Goal: Task Accomplishment & Management: Manage account settings

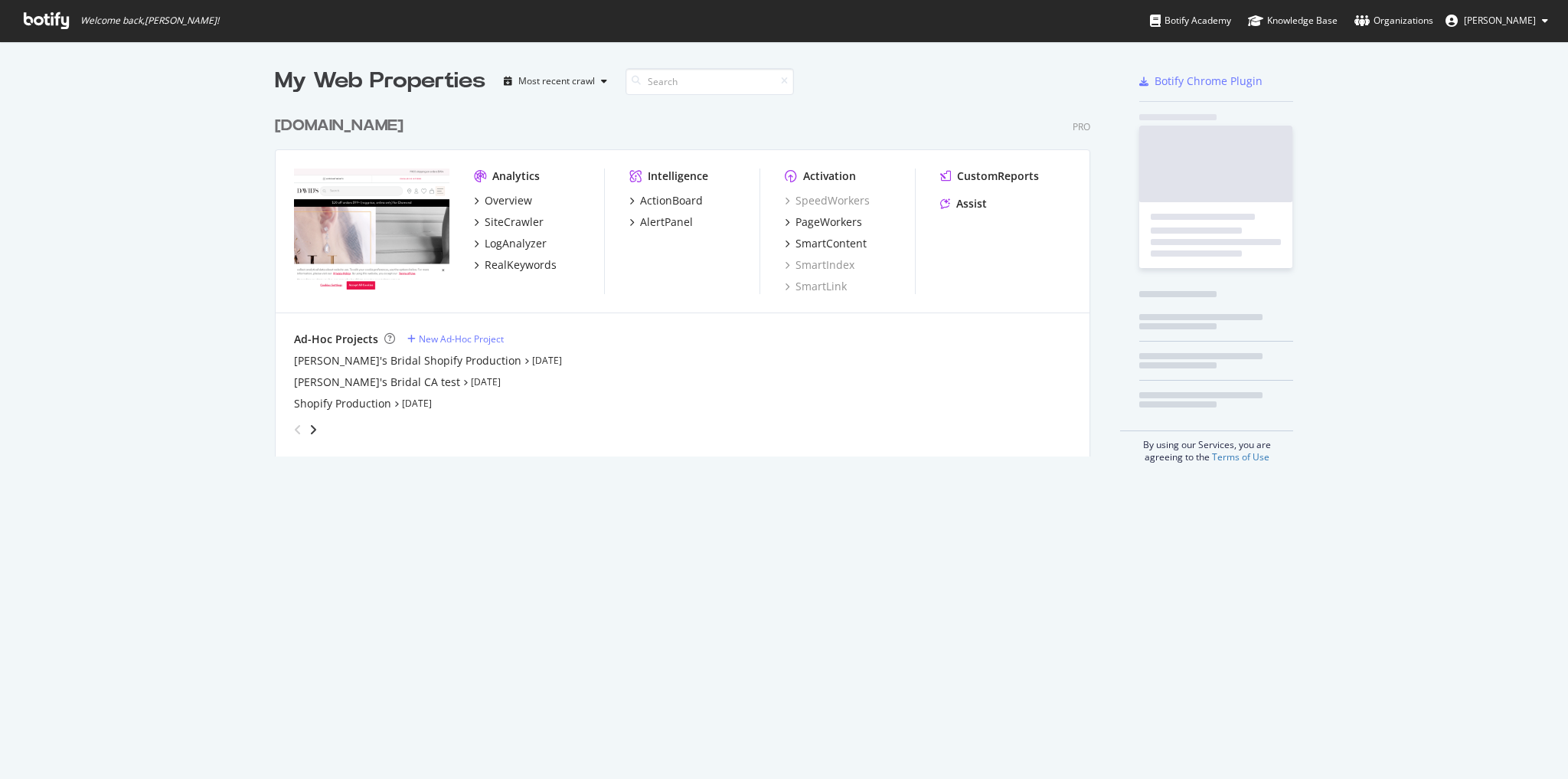
scroll to position [350, 818]
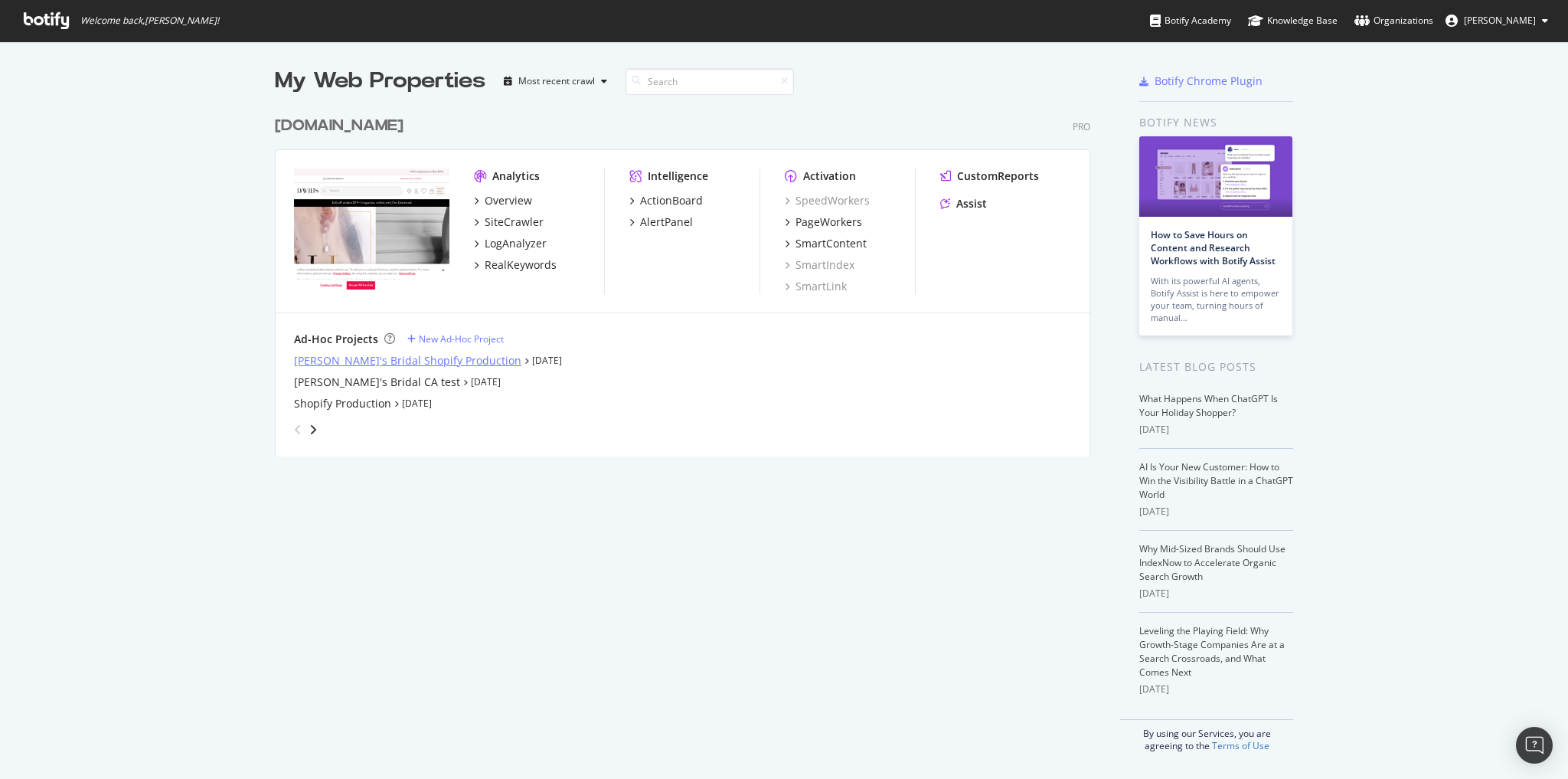
click at [389, 355] on div "David's Bridal Shopify Production" at bounding box center [407, 360] width 228 height 15
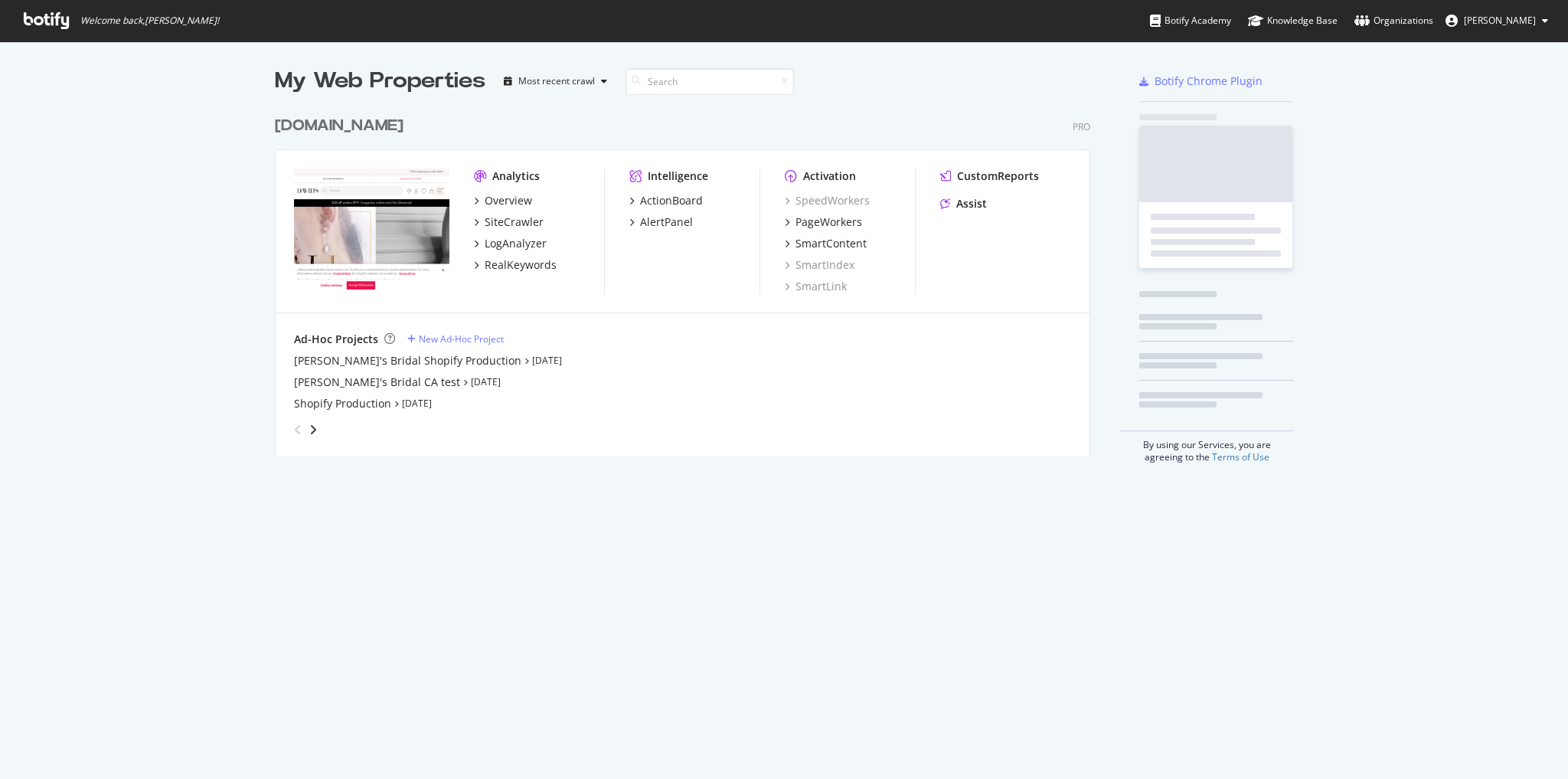
scroll to position [350, 818]
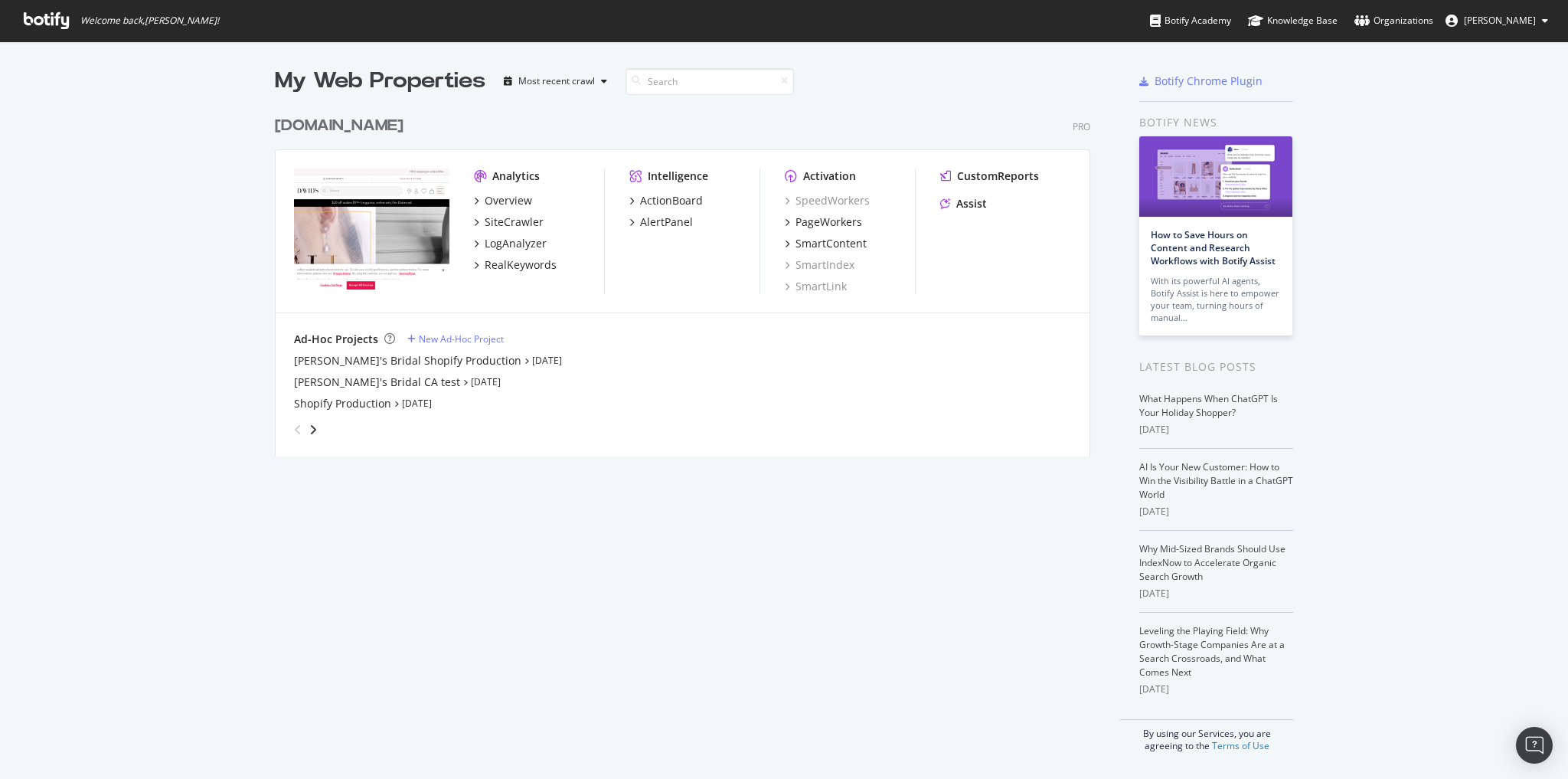
click at [312, 426] on div "grid" at bounding box center [679, 426] width 783 height 31
click at [312, 426] on icon "angle-right" at bounding box center [313, 430] width 8 height 12
click at [309, 427] on icon "angle-right" at bounding box center [313, 430] width 8 height 12
click at [309, 426] on icon "angle-right" at bounding box center [313, 430] width 8 height 12
click at [294, 427] on icon "angle-left" at bounding box center [297, 430] width 8 height 12
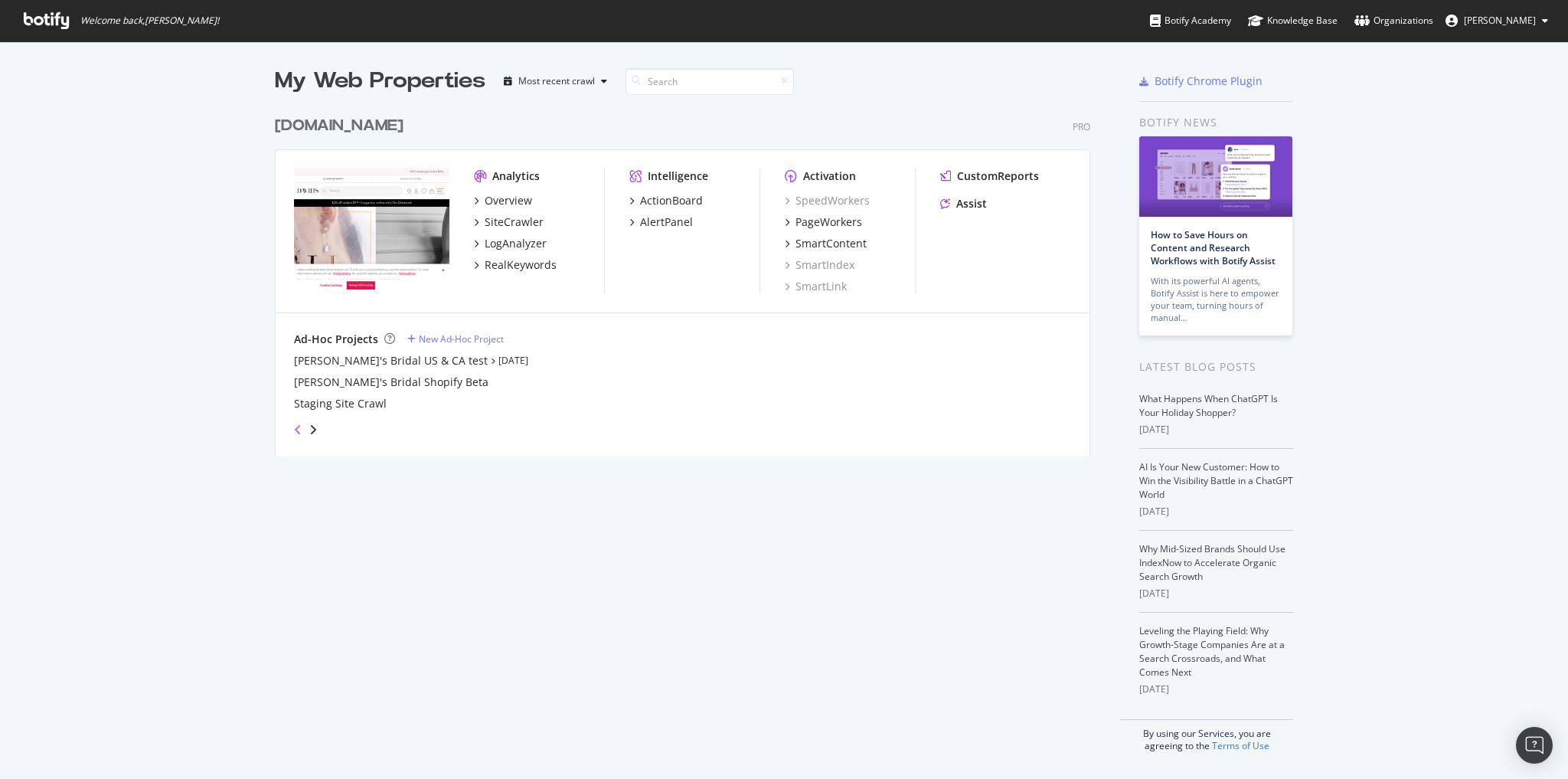
click at [294, 427] on icon "angle-left" at bounding box center [297, 430] width 8 height 12
click at [309, 437] on div "angle-right" at bounding box center [313, 429] width 11 height 15
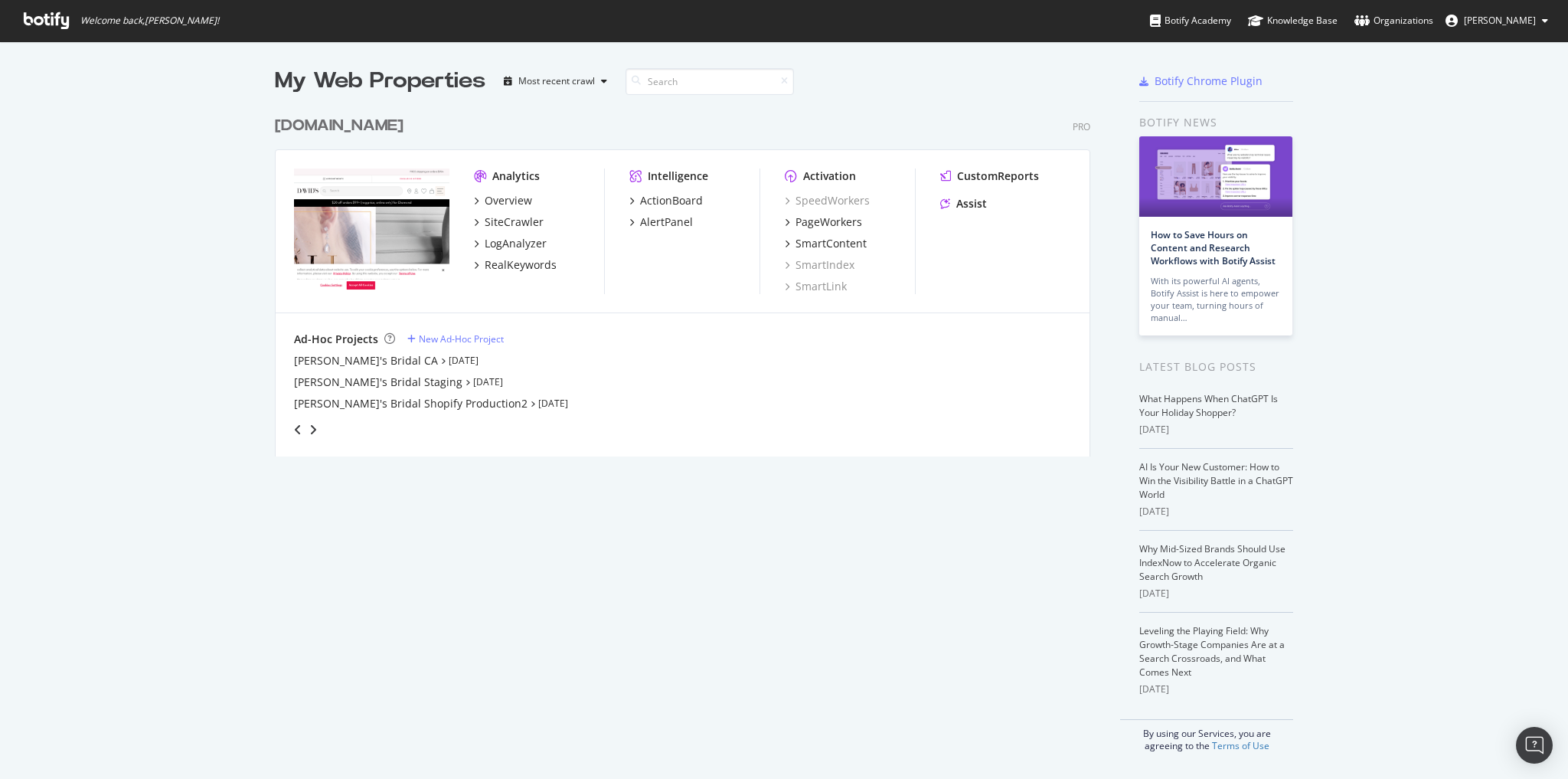
click at [300, 429] on div "angle-left" at bounding box center [298, 430] width 20 height 25
click at [308, 430] on div "angle-right" at bounding box center [313, 429] width 11 height 15
click at [309, 431] on icon "angle-right" at bounding box center [313, 430] width 8 height 12
click at [294, 431] on icon "angle-left" at bounding box center [297, 430] width 8 height 12
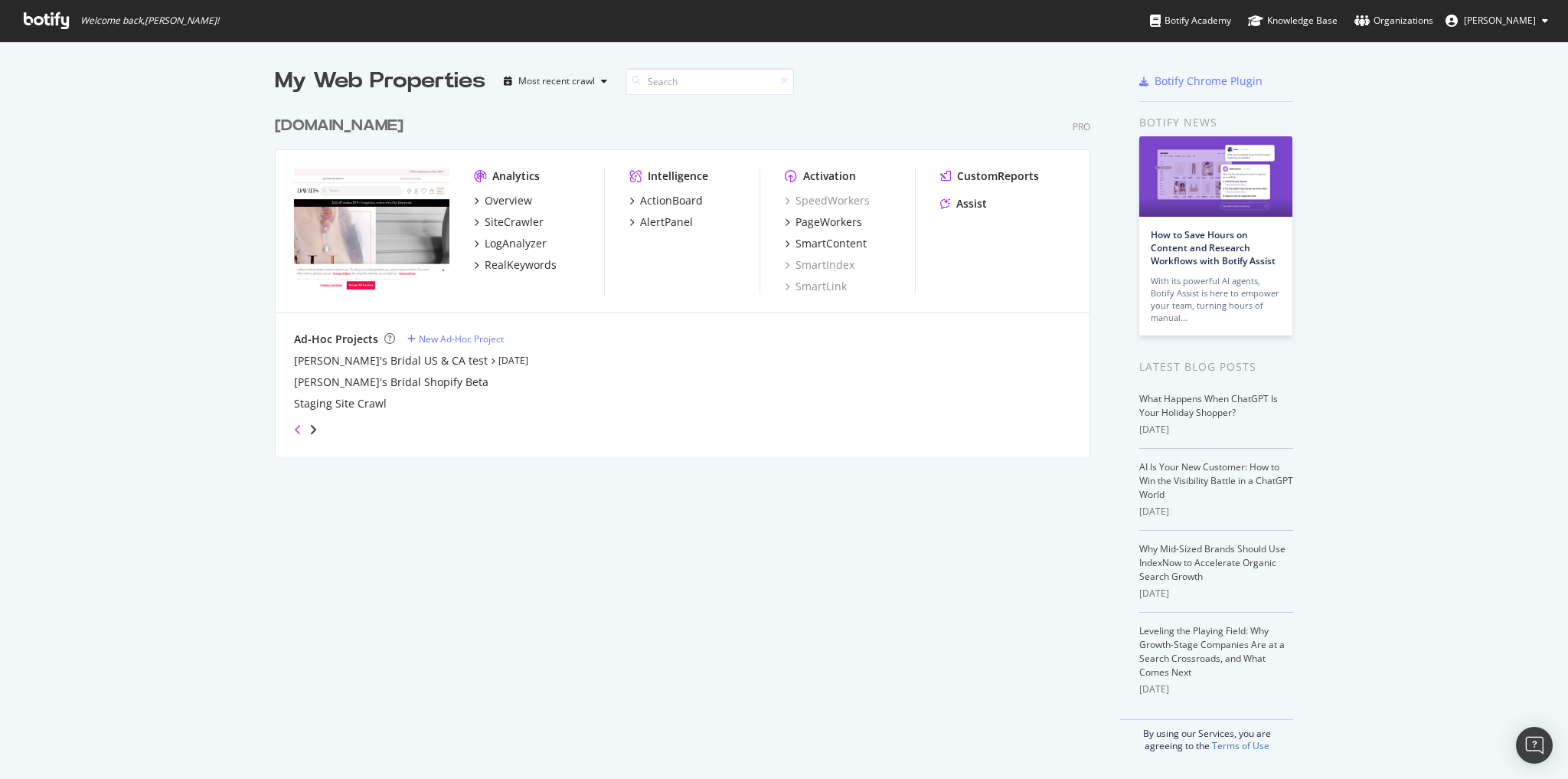
click at [294, 431] on icon "angle-left" at bounding box center [297, 430] width 8 height 12
click at [1504, 25] on span "[PERSON_NAME]" at bounding box center [1499, 20] width 72 height 13
click at [1387, 163] on div "My Web Properties Most recent crawl davidsbridal.com Pro Analytics Overview Sit…" at bounding box center [784, 409] width 1568 height 735
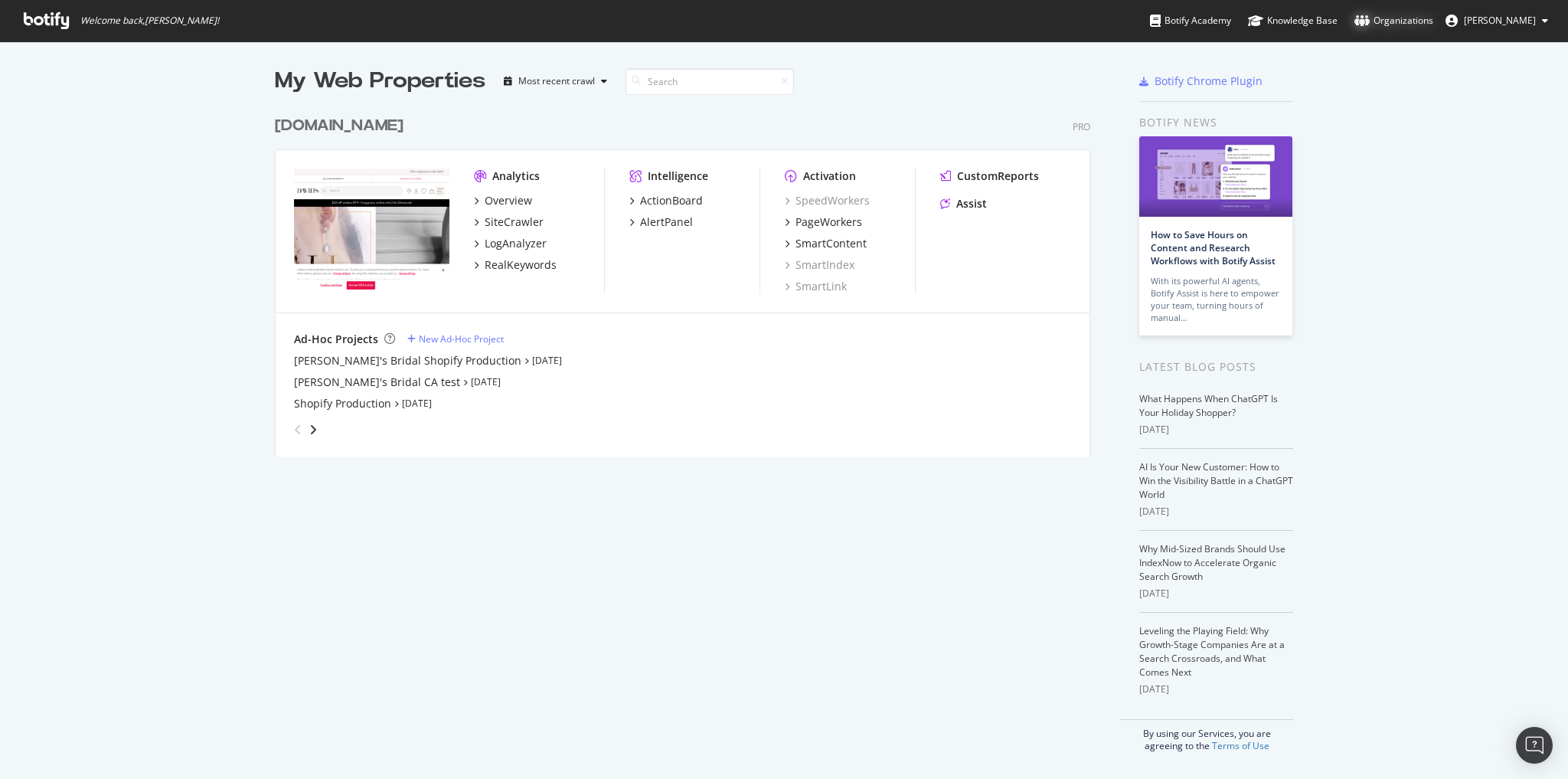
click at [1405, 21] on div "Organizations" at bounding box center [1394, 20] width 79 height 15
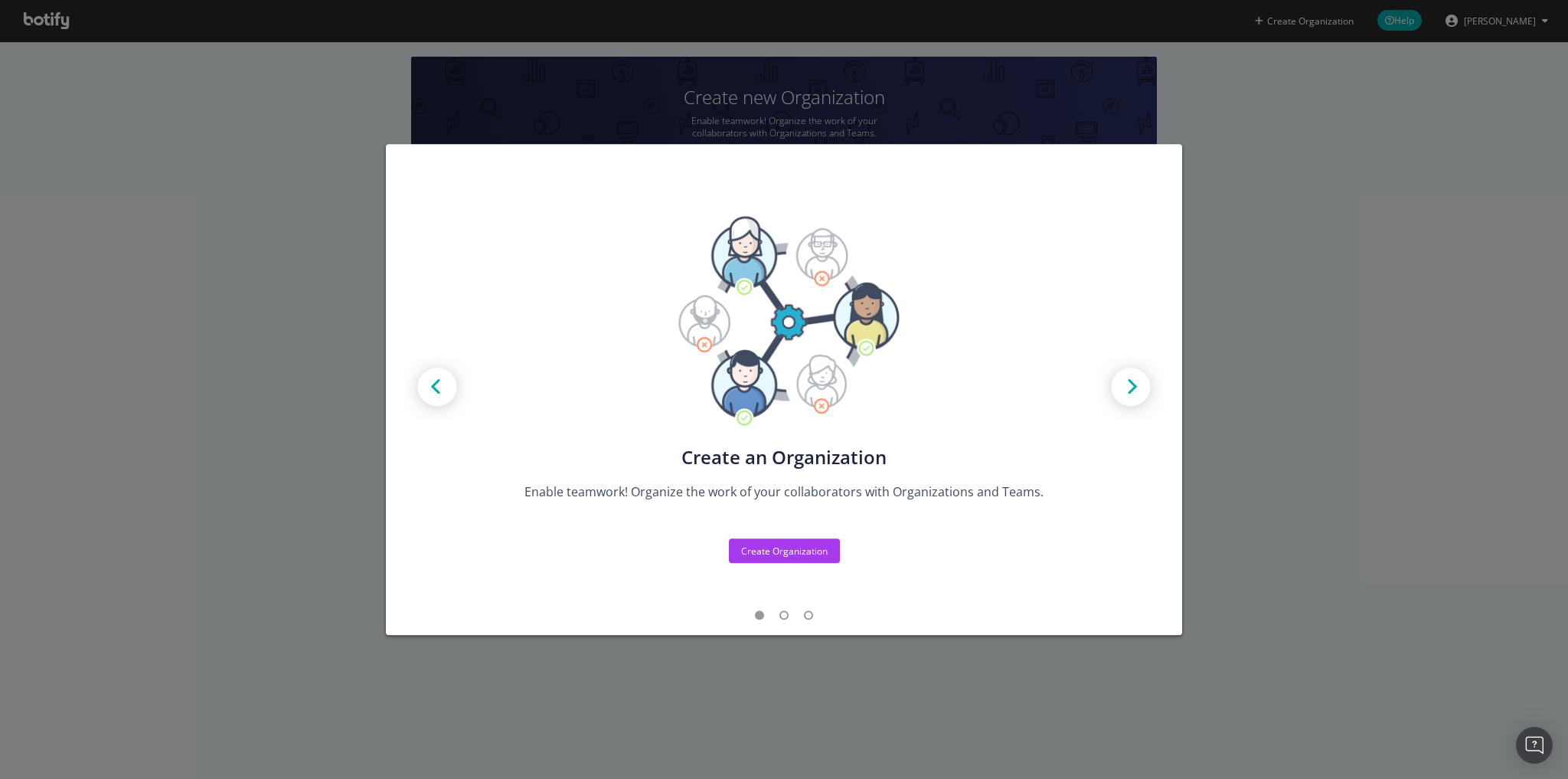
click at [1308, 196] on div "Create new Projects for your Teams Create the exact model that matches your Org…" at bounding box center [784, 390] width 1568 height 779
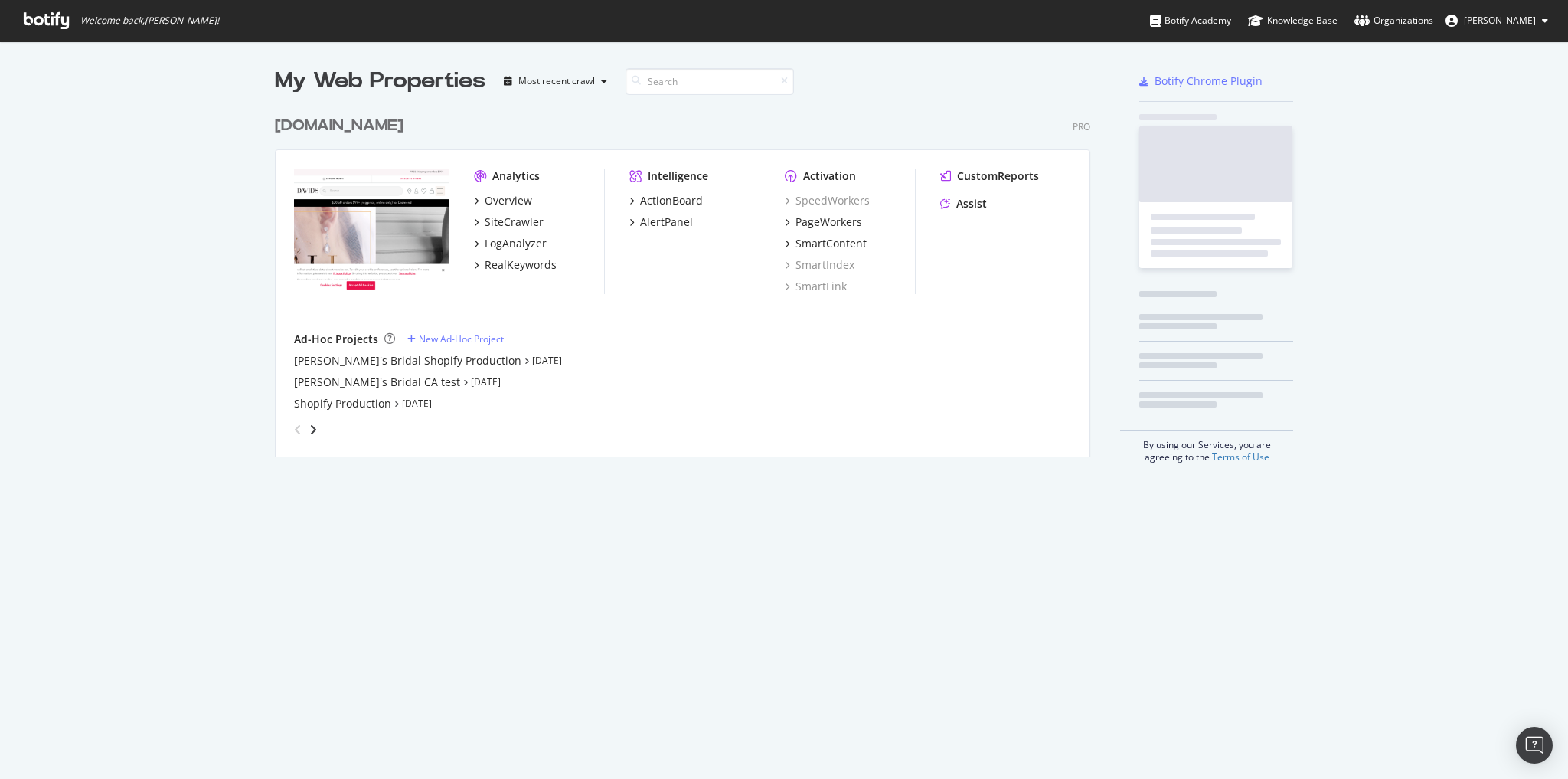
scroll to position [350, 818]
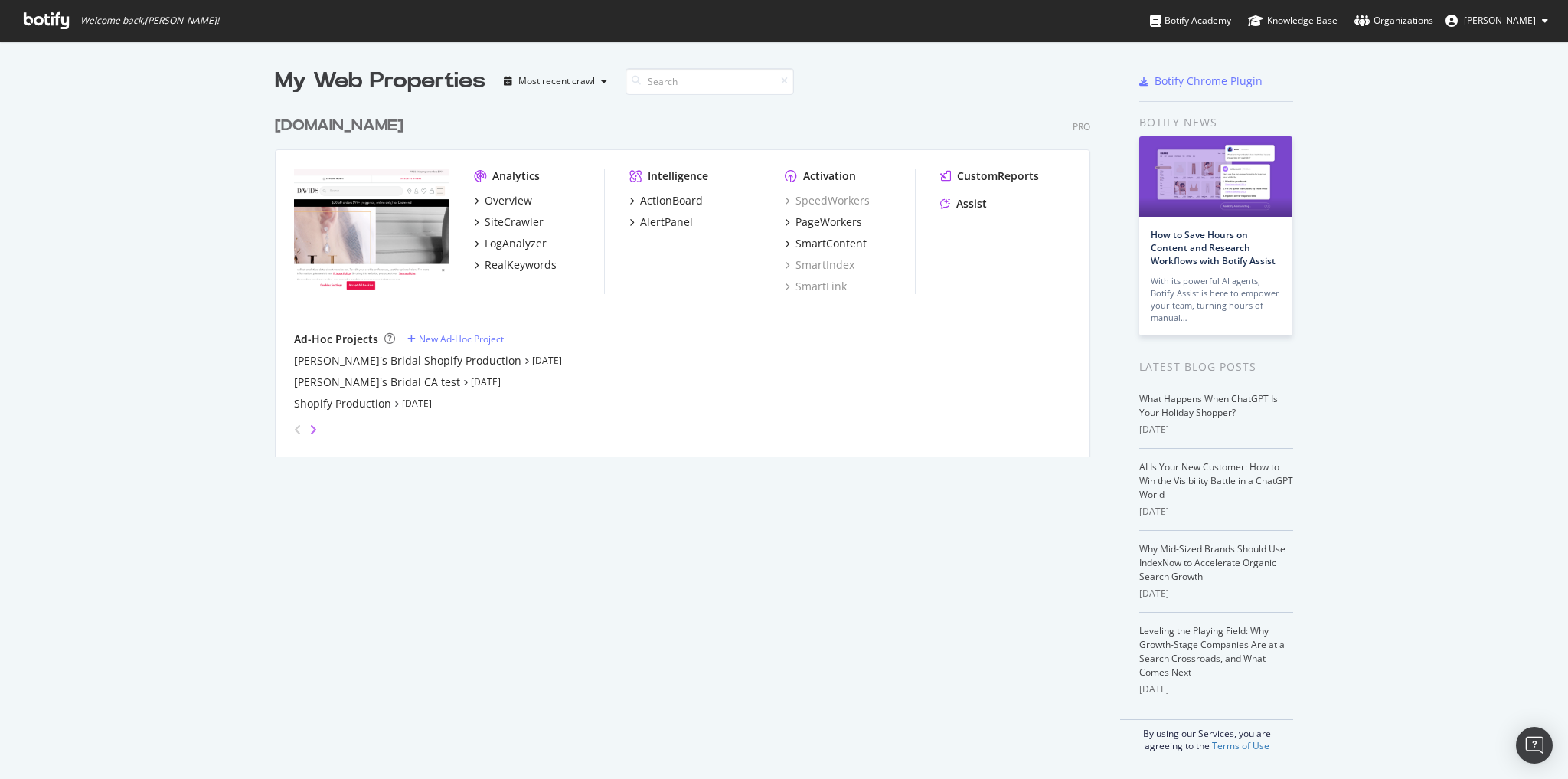
click at [309, 431] on icon "angle-right" at bounding box center [313, 430] width 8 height 12
click at [306, 438] on div "grid" at bounding box center [303, 430] width 31 height 25
click at [308, 437] on div "grid" at bounding box center [303, 430] width 31 height 25
click at [309, 430] on icon "angle-right" at bounding box center [313, 430] width 8 height 12
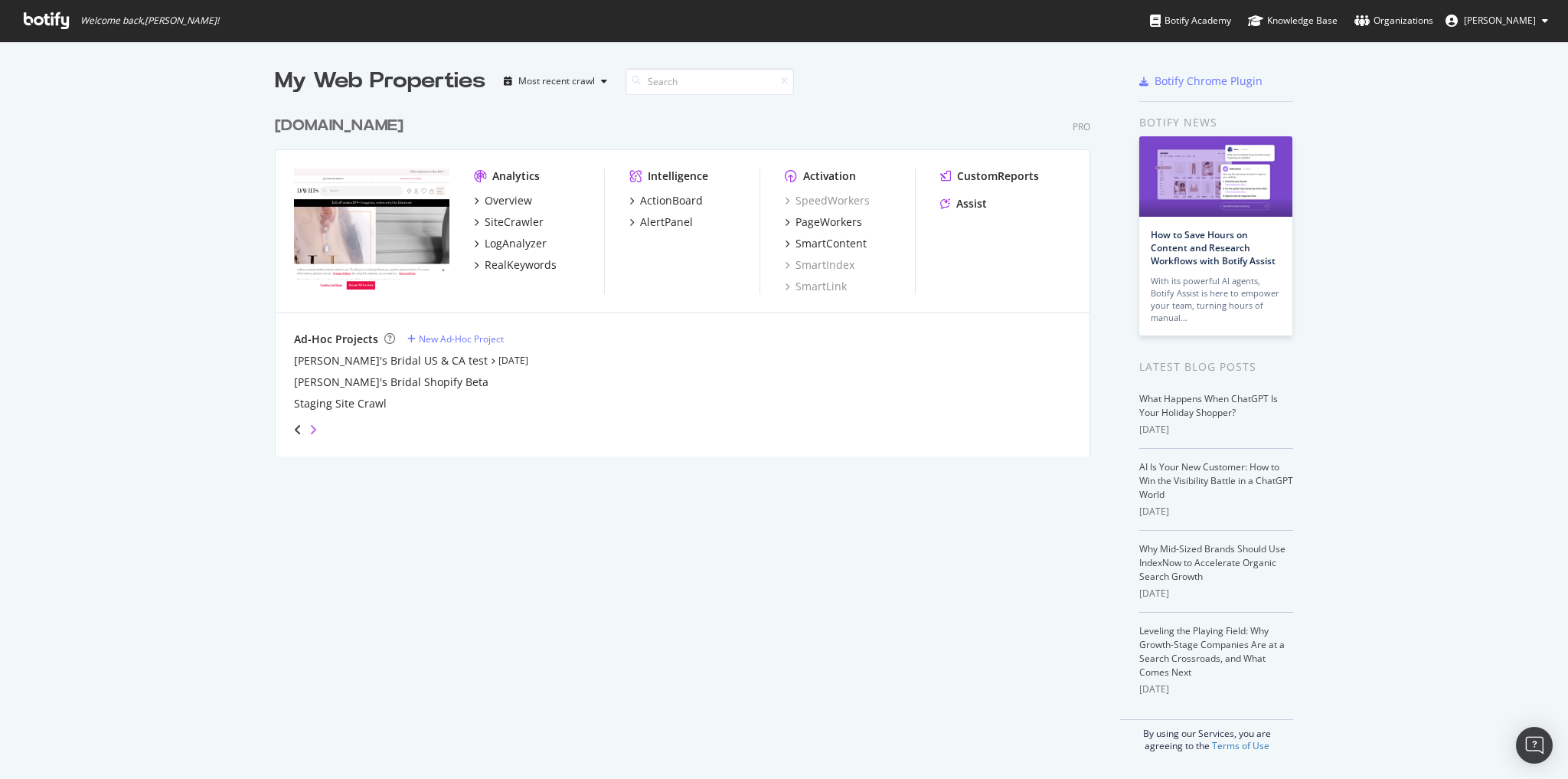
click at [309, 430] on icon "angle-right" at bounding box center [313, 430] width 8 height 12
click at [294, 431] on icon "angle-left" at bounding box center [297, 430] width 8 height 12
click at [294, 429] on icon "angle-left" at bounding box center [297, 430] width 8 height 12
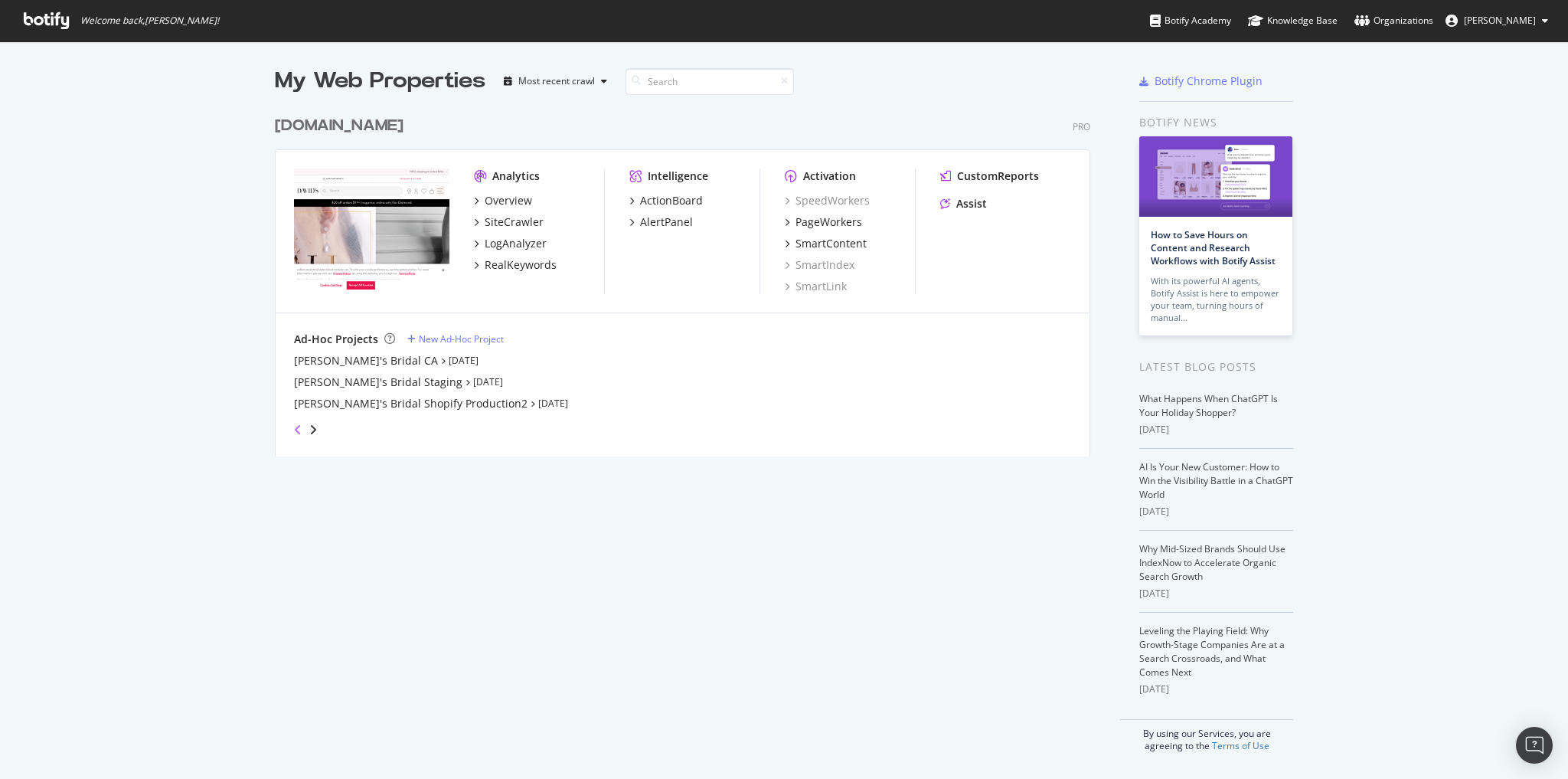
click at [294, 429] on icon "angle-left" at bounding box center [297, 430] width 8 height 12
click at [327, 134] on div "[DOMAIN_NAME]" at bounding box center [339, 126] width 128 height 22
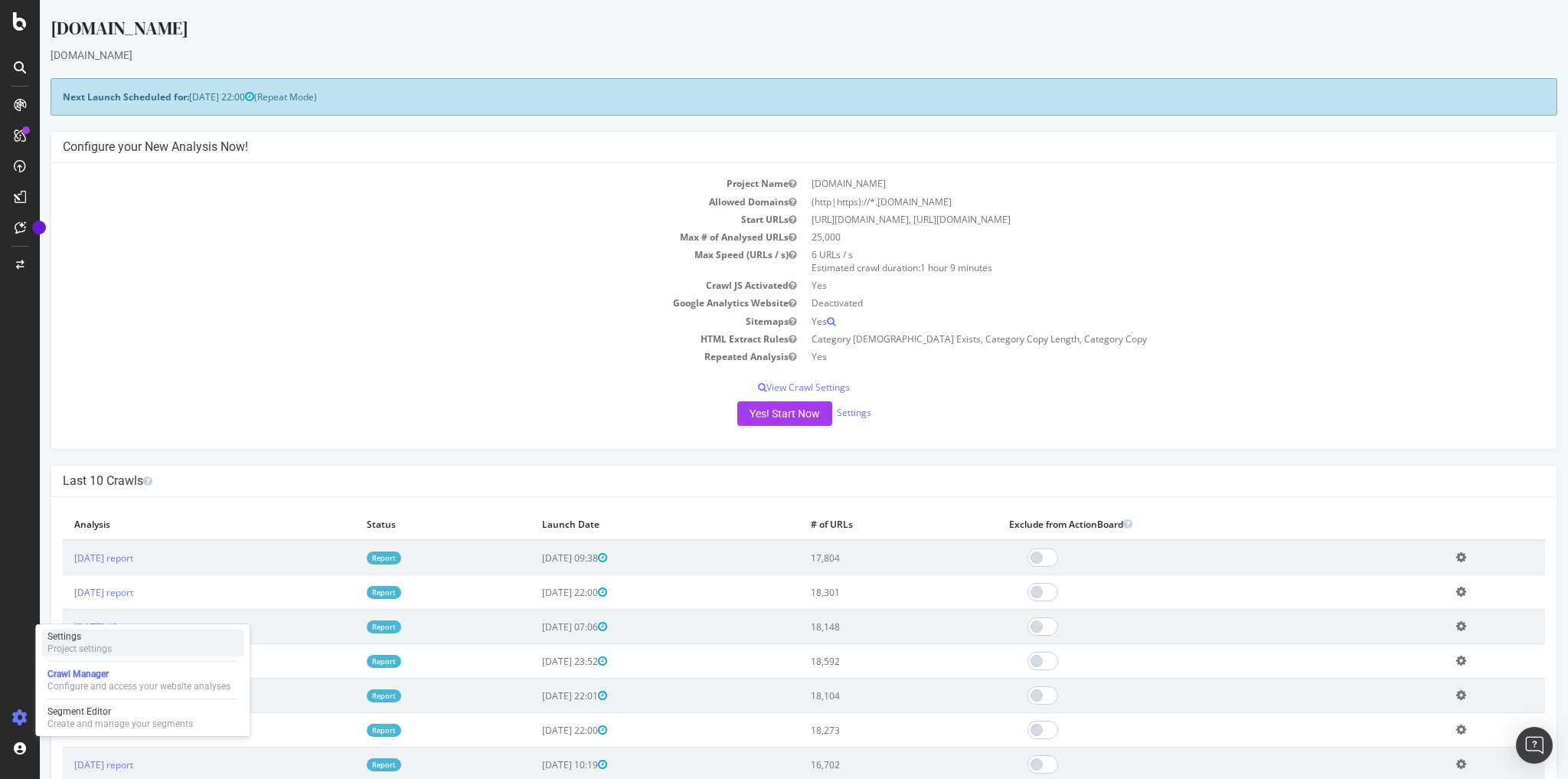
click at [92, 638] on div "Settings" at bounding box center [79, 637] width 64 height 12
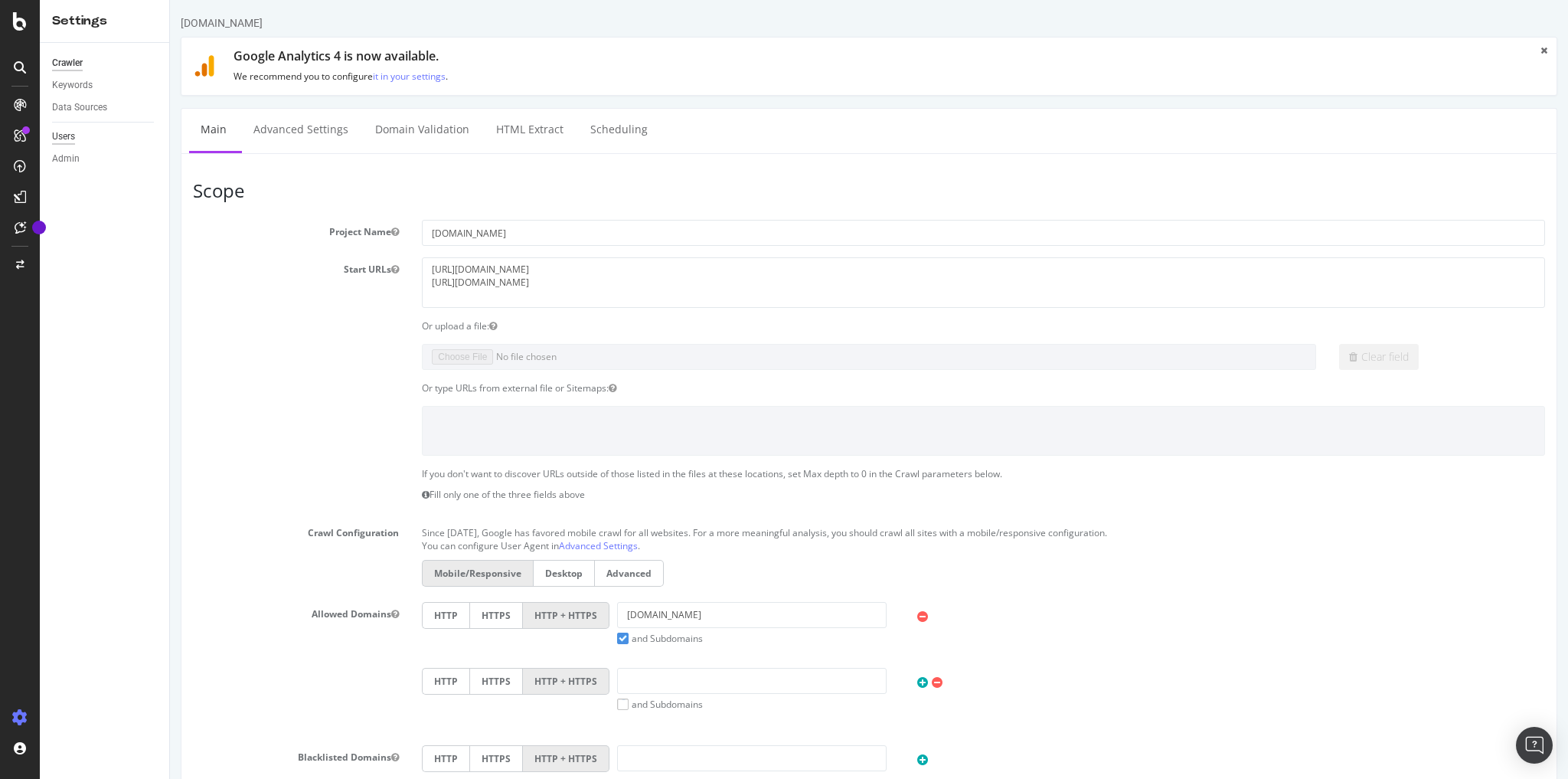
click at [62, 138] on div "Users" at bounding box center [63, 136] width 23 height 16
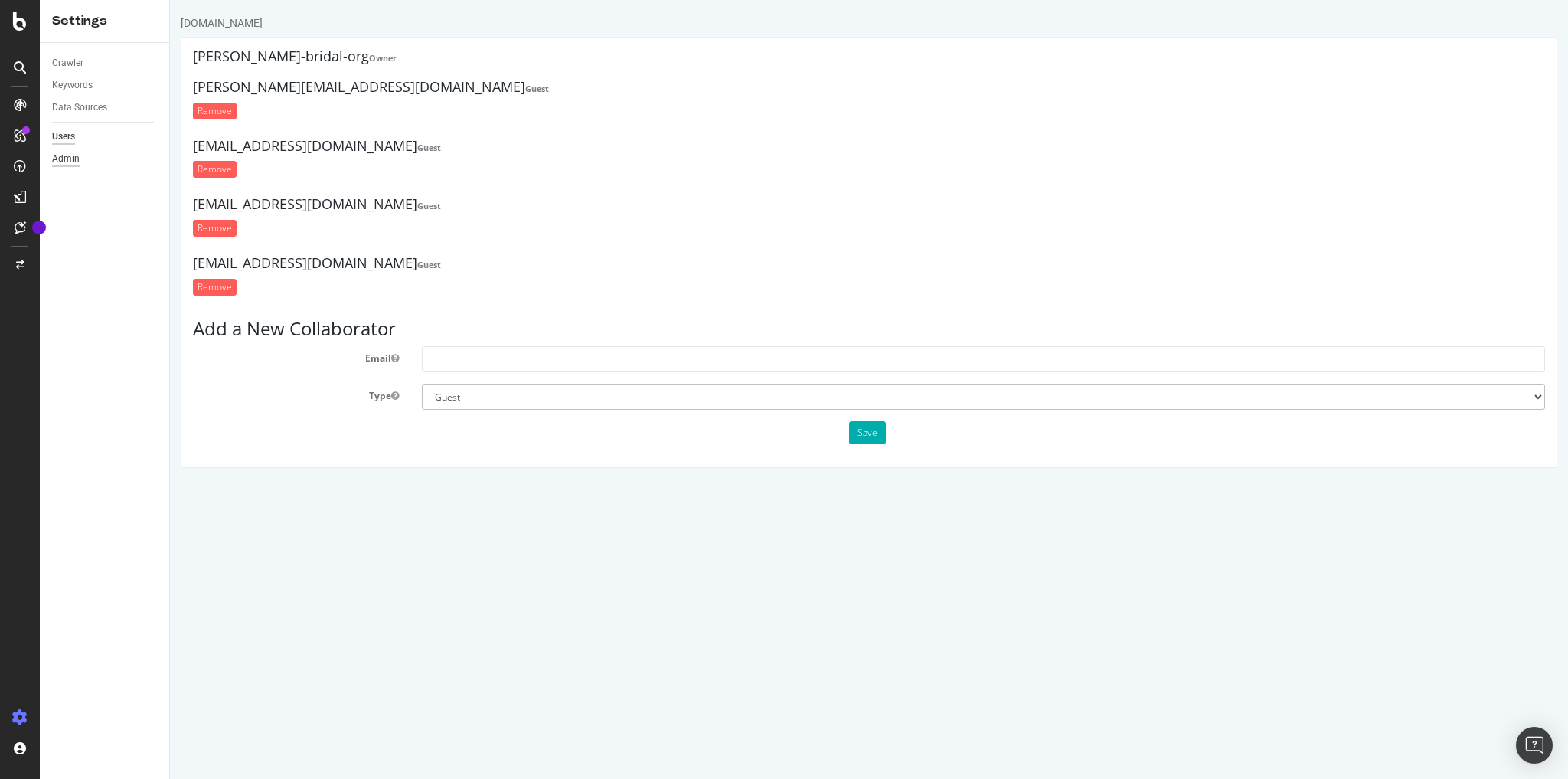
click at [69, 157] on div "Admin" at bounding box center [65, 159] width 27 height 16
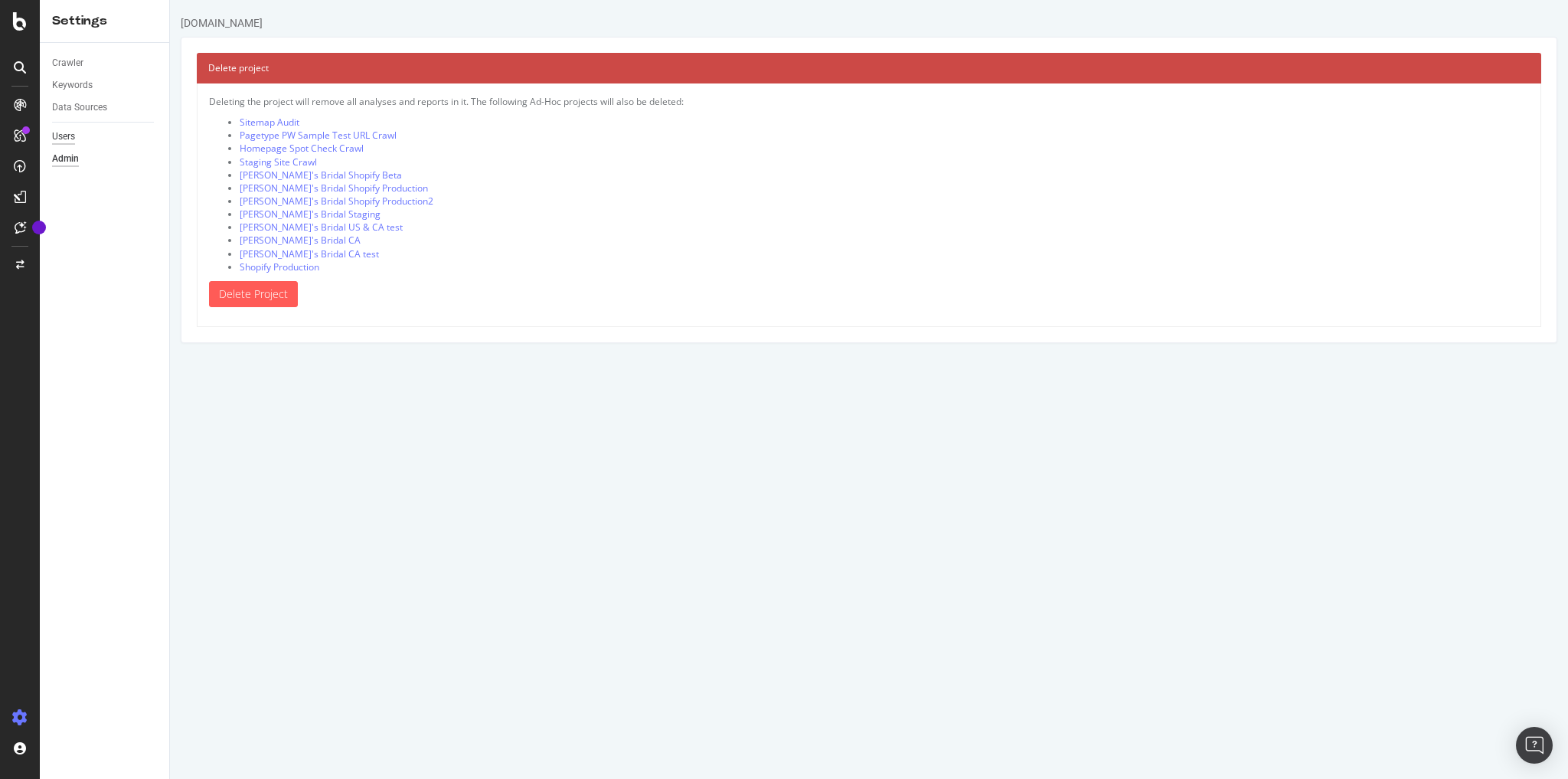
click at [74, 140] on div "Users" at bounding box center [63, 136] width 23 height 16
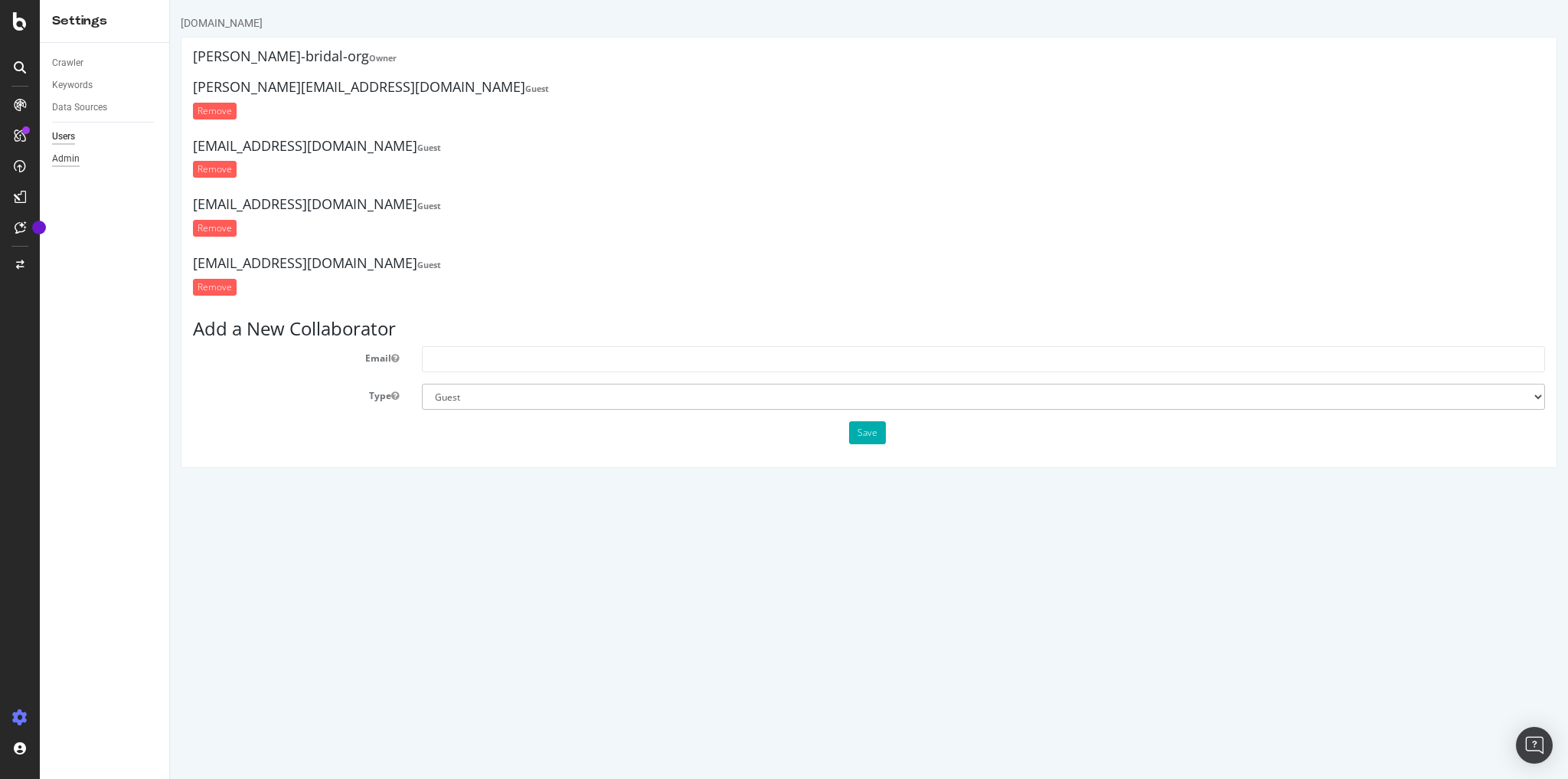
click at [66, 162] on div "Admin" at bounding box center [65, 159] width 27 height 16
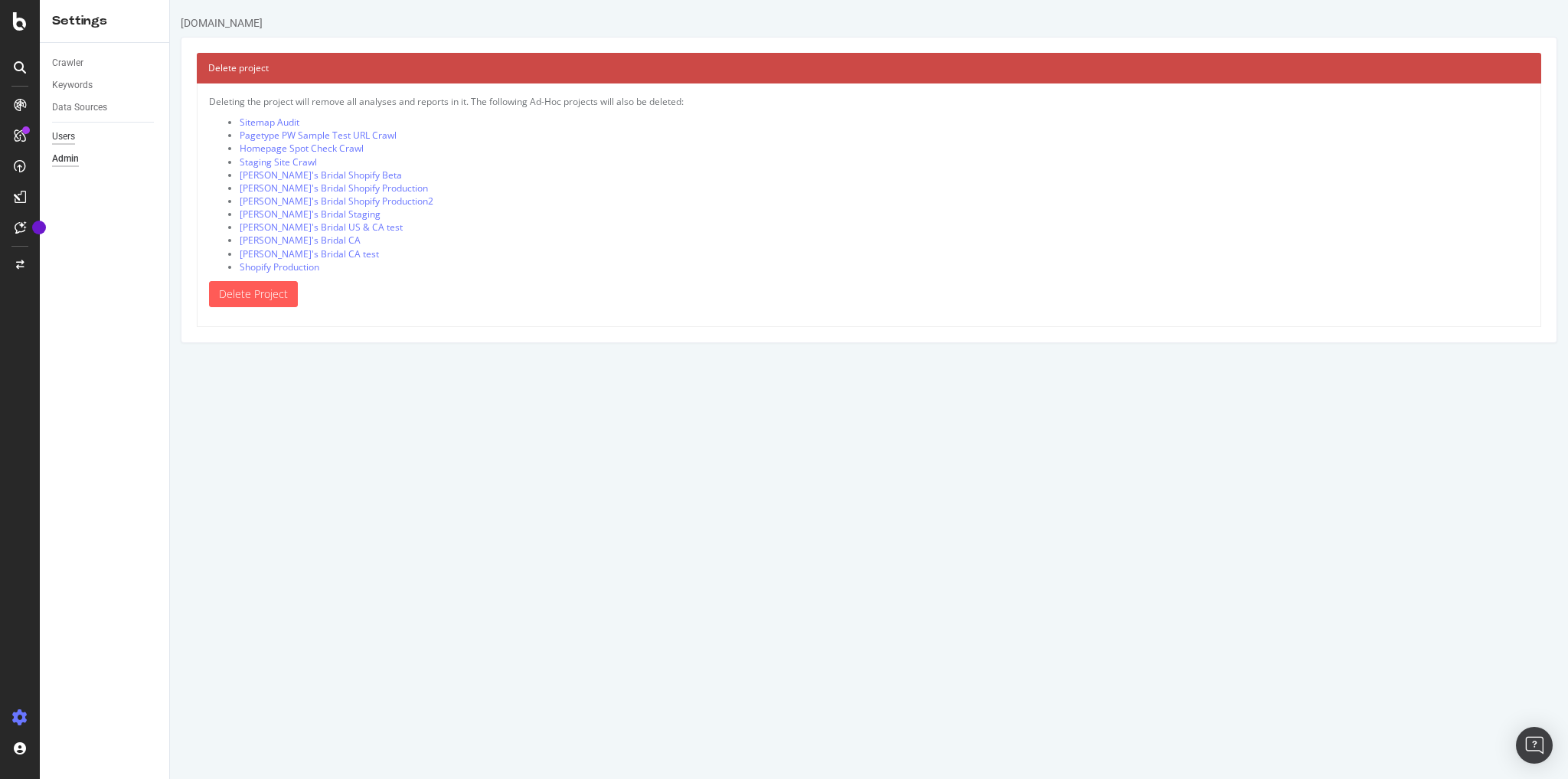
click at [61, 137] on div "Users" at bounding box center [63, 136] width 23 height 16
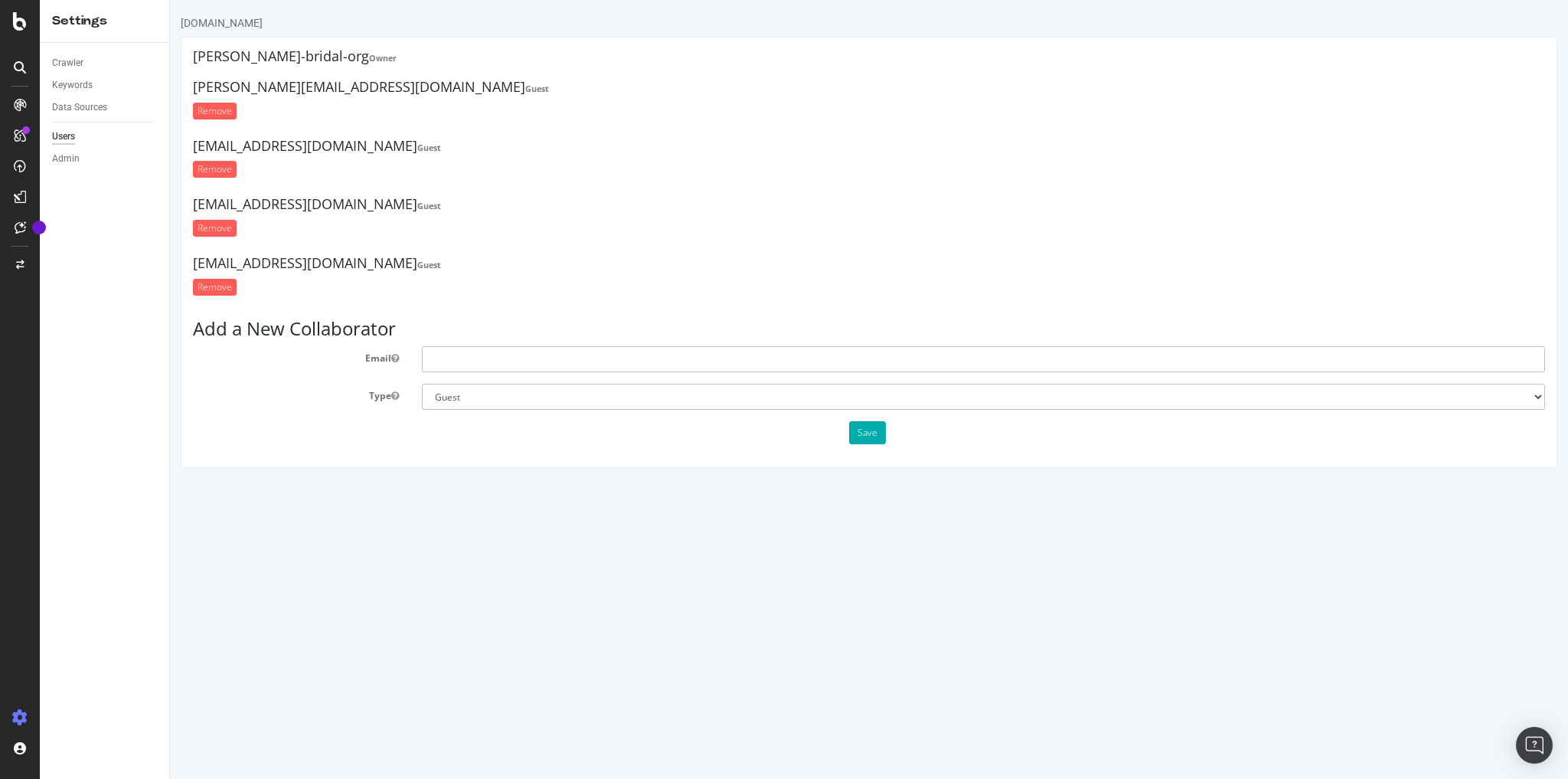
click at [511, 370] on input "text" at bounding box center [984, 360] width 1123 height 26
click at [454, 402] on select "Administrator Guest" at bounding box center [984, 397] width 1123 height 26
select select "1"
click at [422, 383] on select "Administrator Guest" at bounding box center [984, 397] width 1123 height 26
click at [458, 356] on input "text" at bounding box center [984, 360] width 1123 height 26
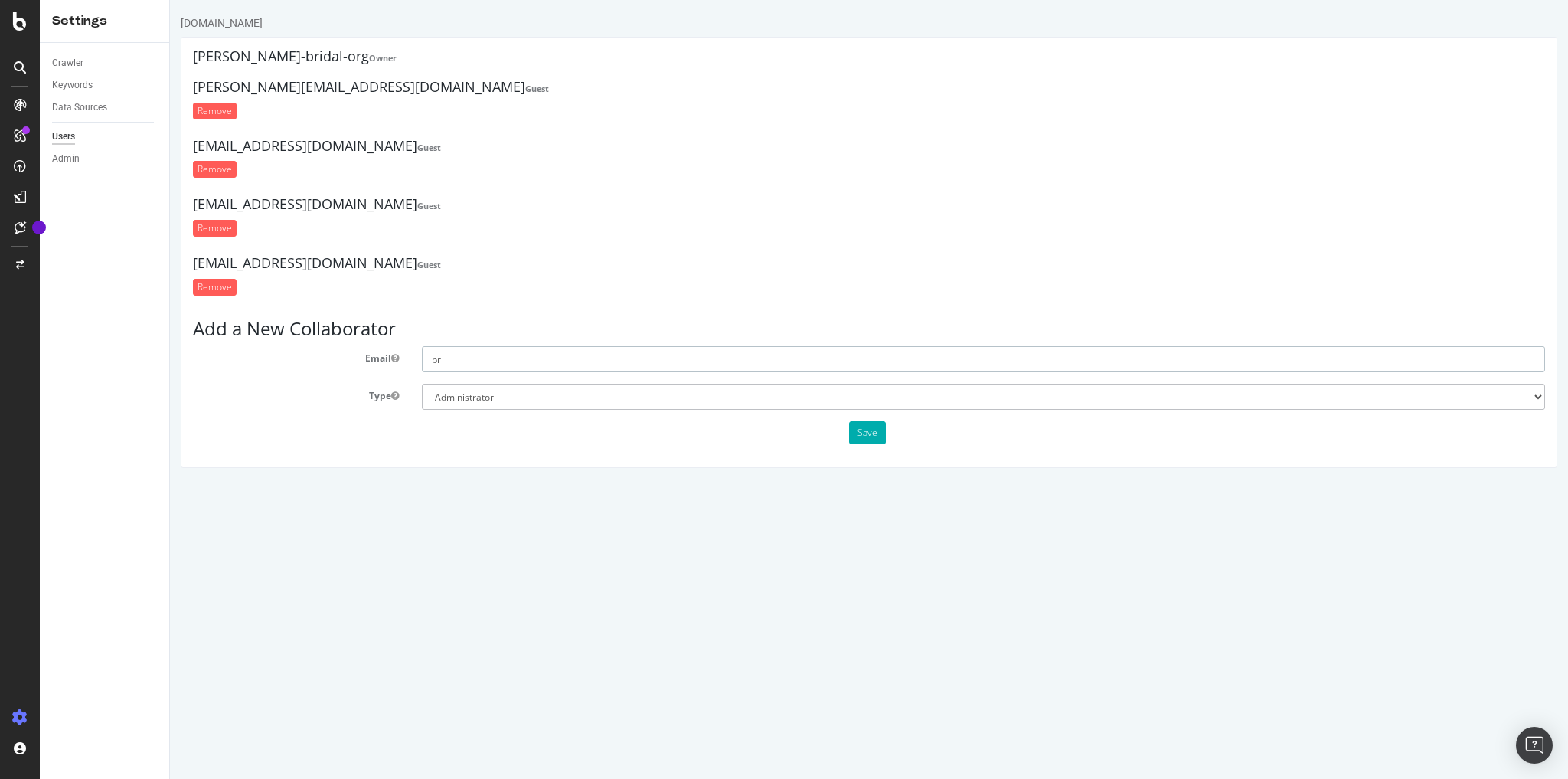
type input "b"
paste input "[EMAIL_ADDRESS][DOMAIN_NAME]"
type input "[EMAIL_ADDRESS][DOMAIN_NAME]"
click at [875, 433] on button "Save" at bounding box center [867, 433] width 37 height 23
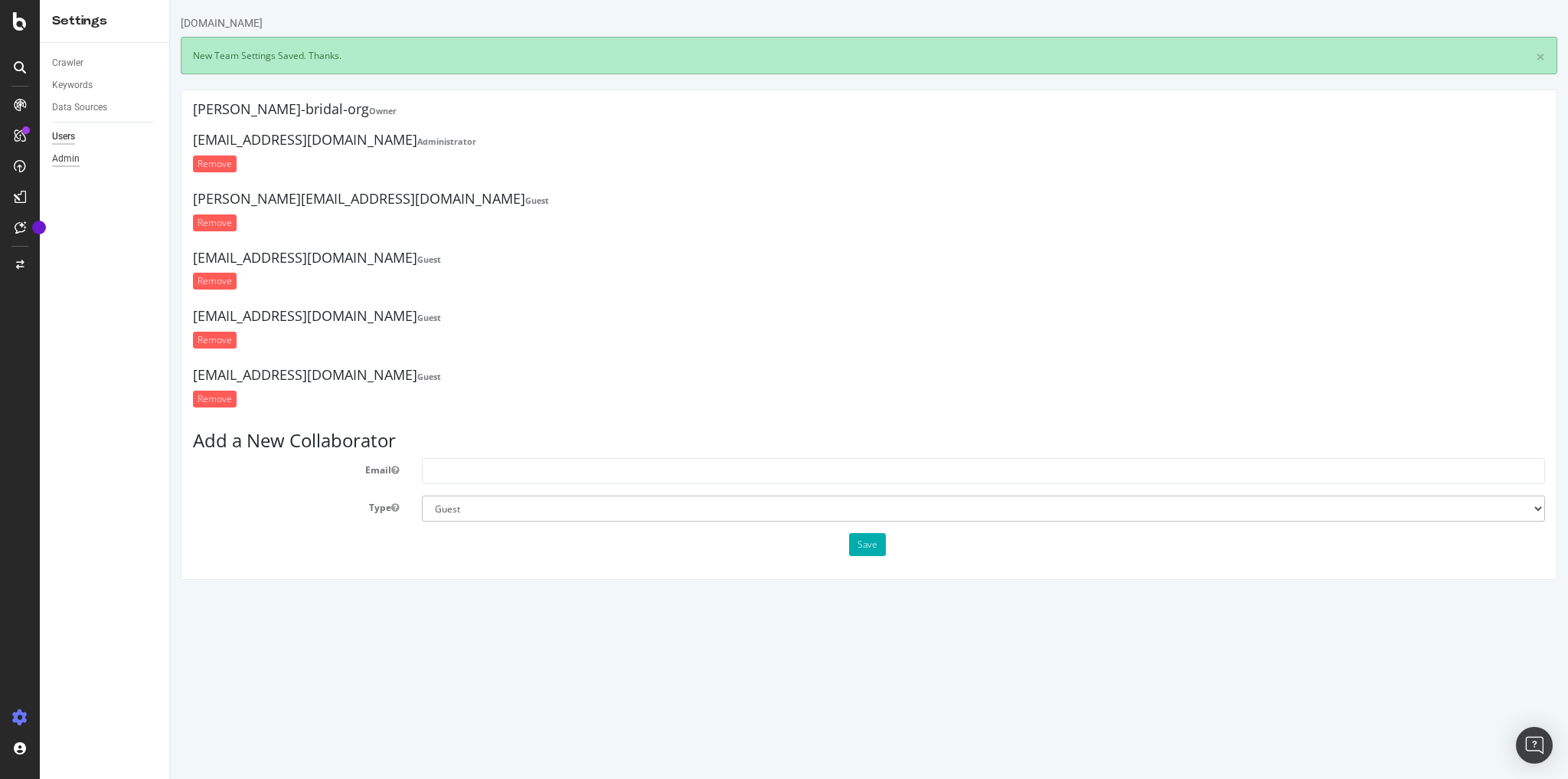
click at [65, 164] on div "Admin" at bounding box center [65, 159] width 27 height 16
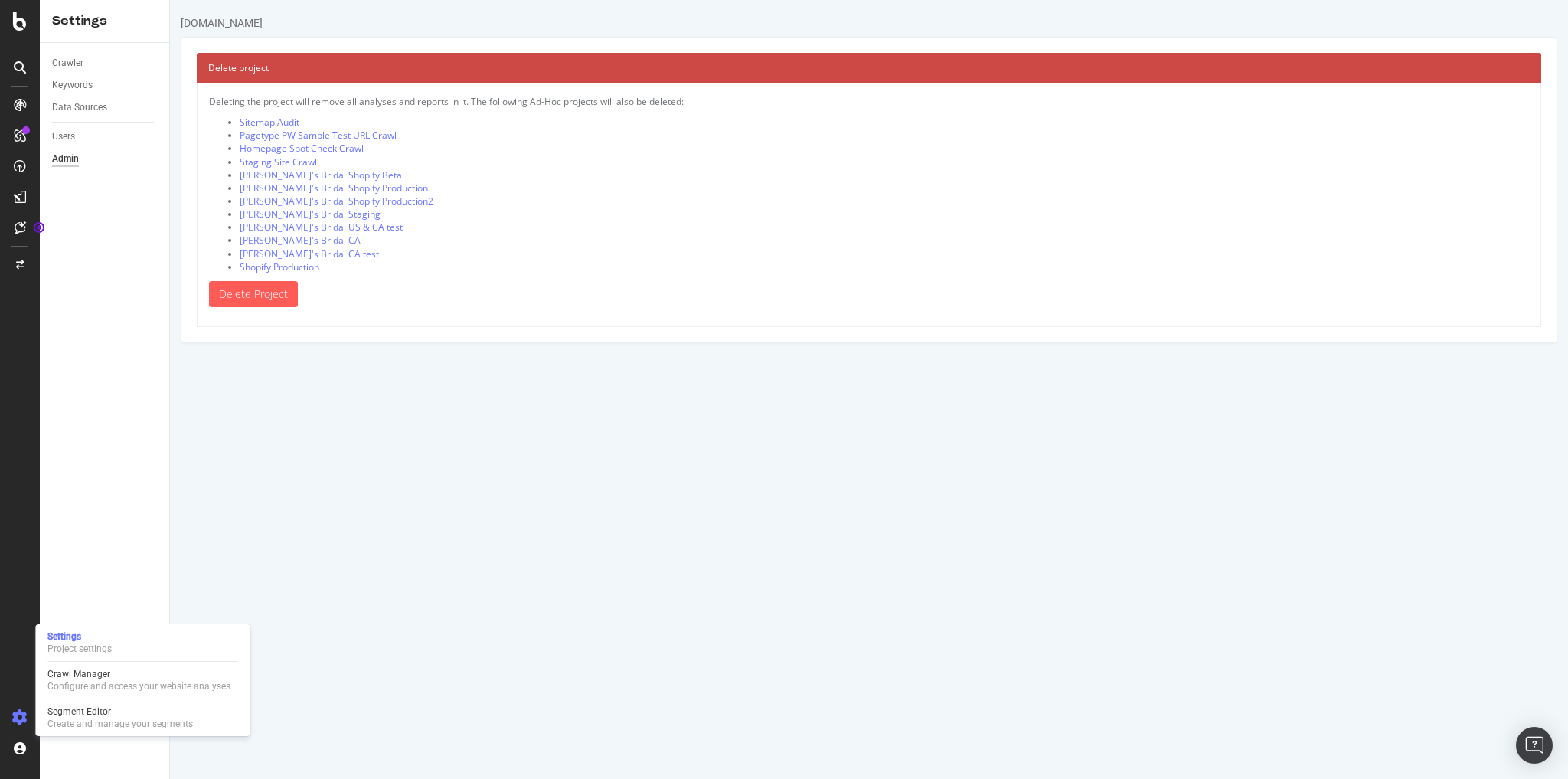
click at [12, 720] on icon at bounding box center [19, 717] width 15 height 15
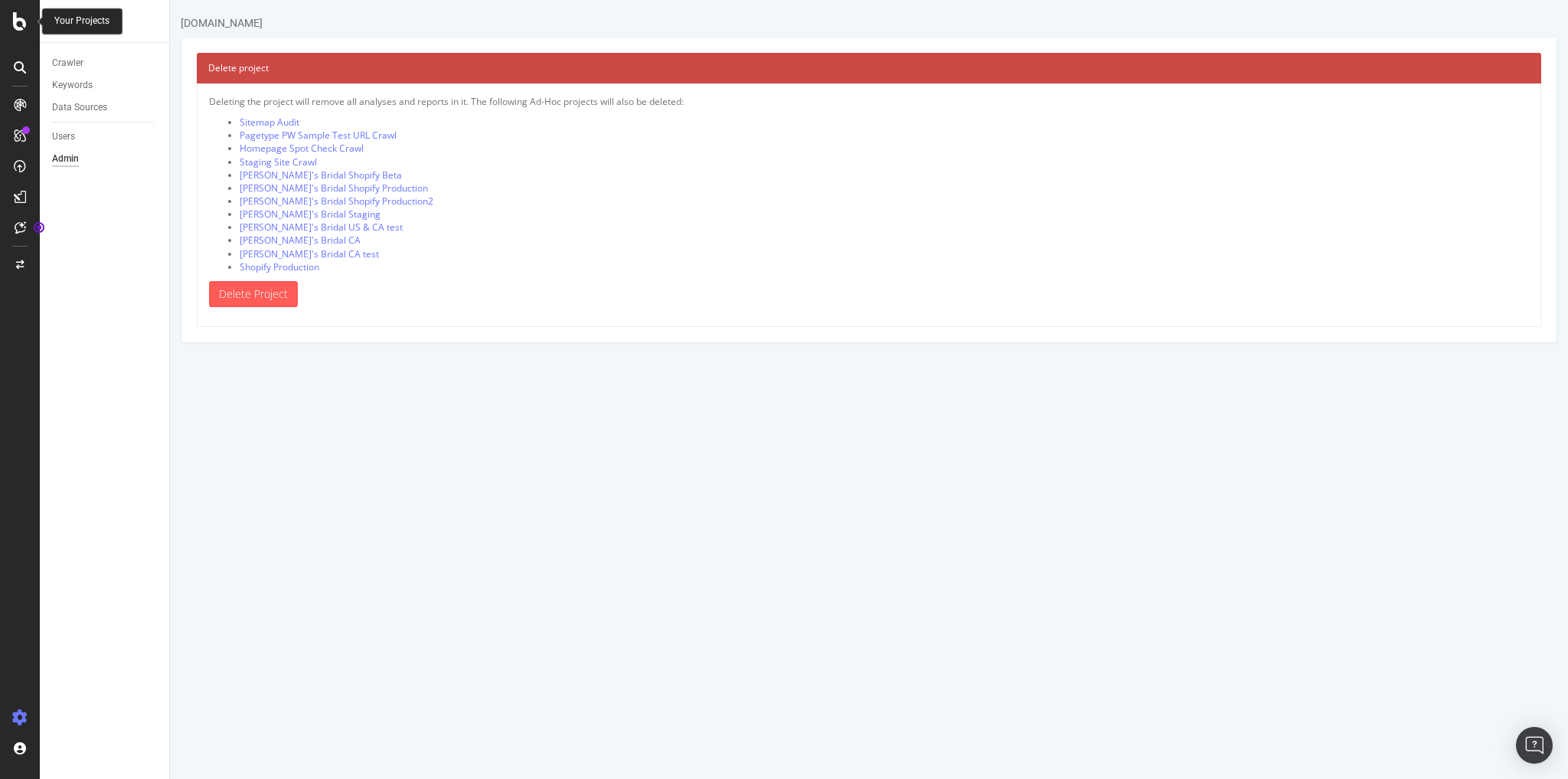
click at [24, 29] on icon at bounding box center [20, 21] width 14 height 18
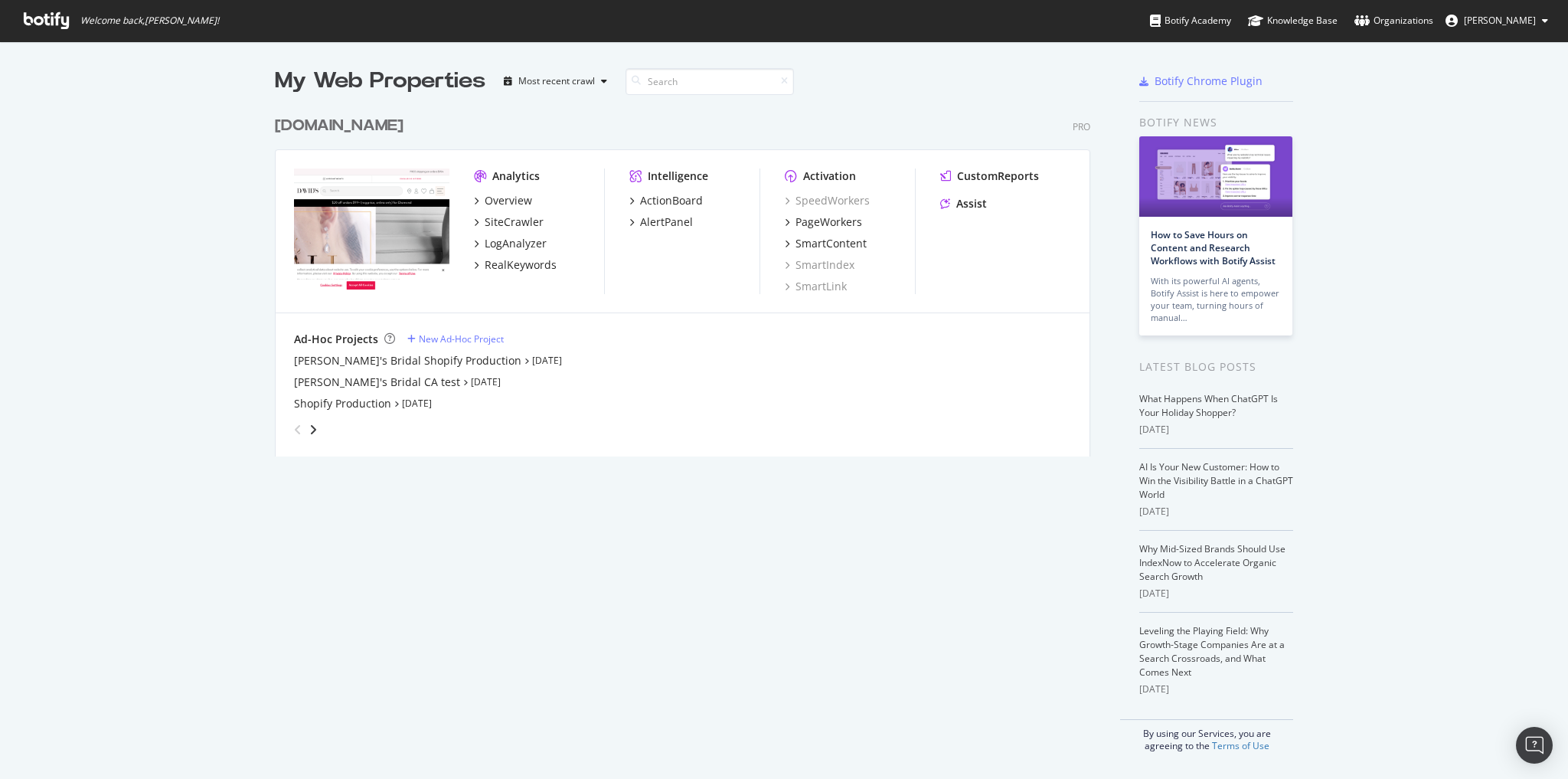
scroll to position [769, 1550]
click at [353, 127] on div "[DOMAIN_NAME]" at bounding box center [339, 126] width 128 height 22
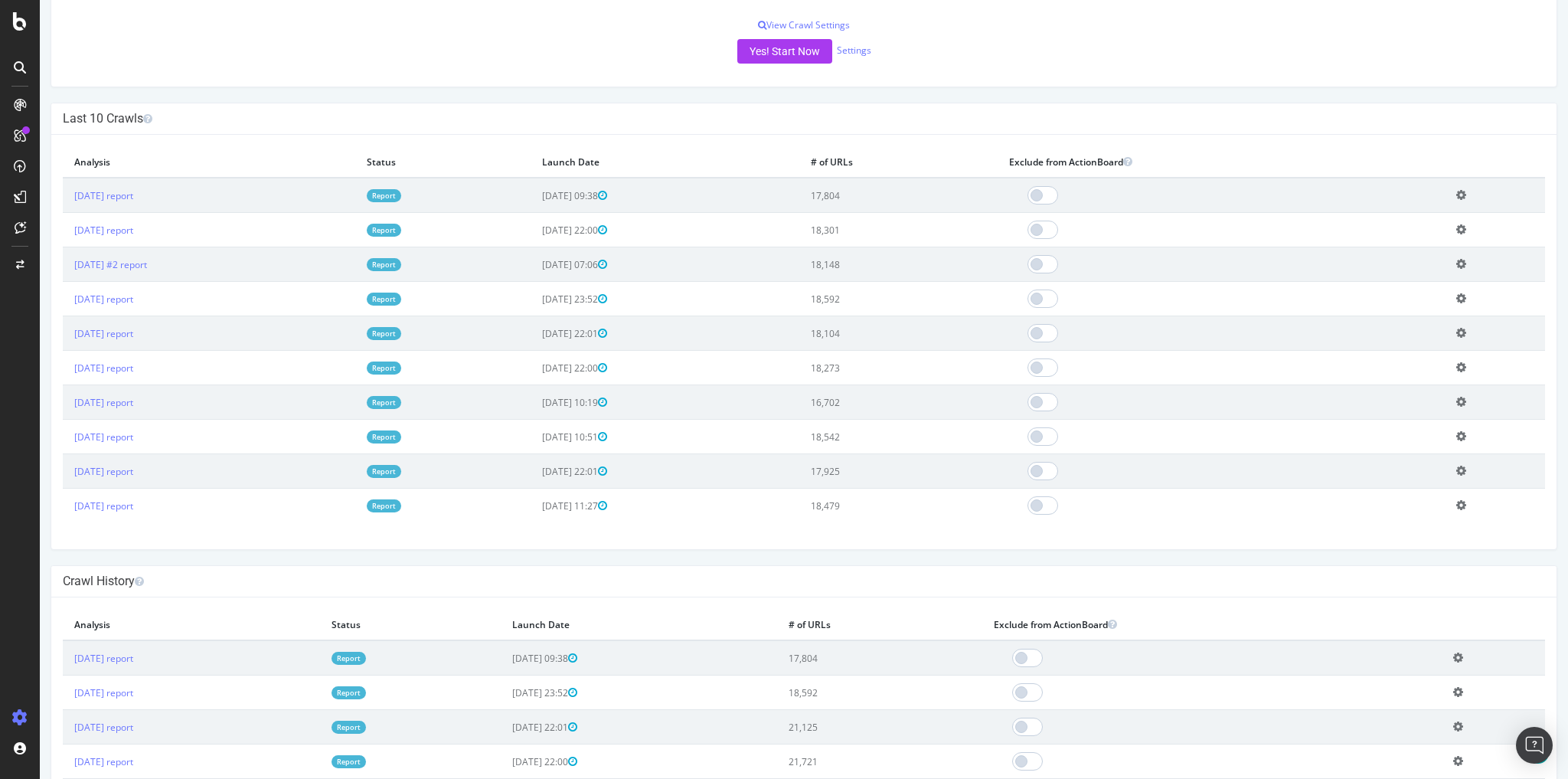
scroll to position [368, 0]
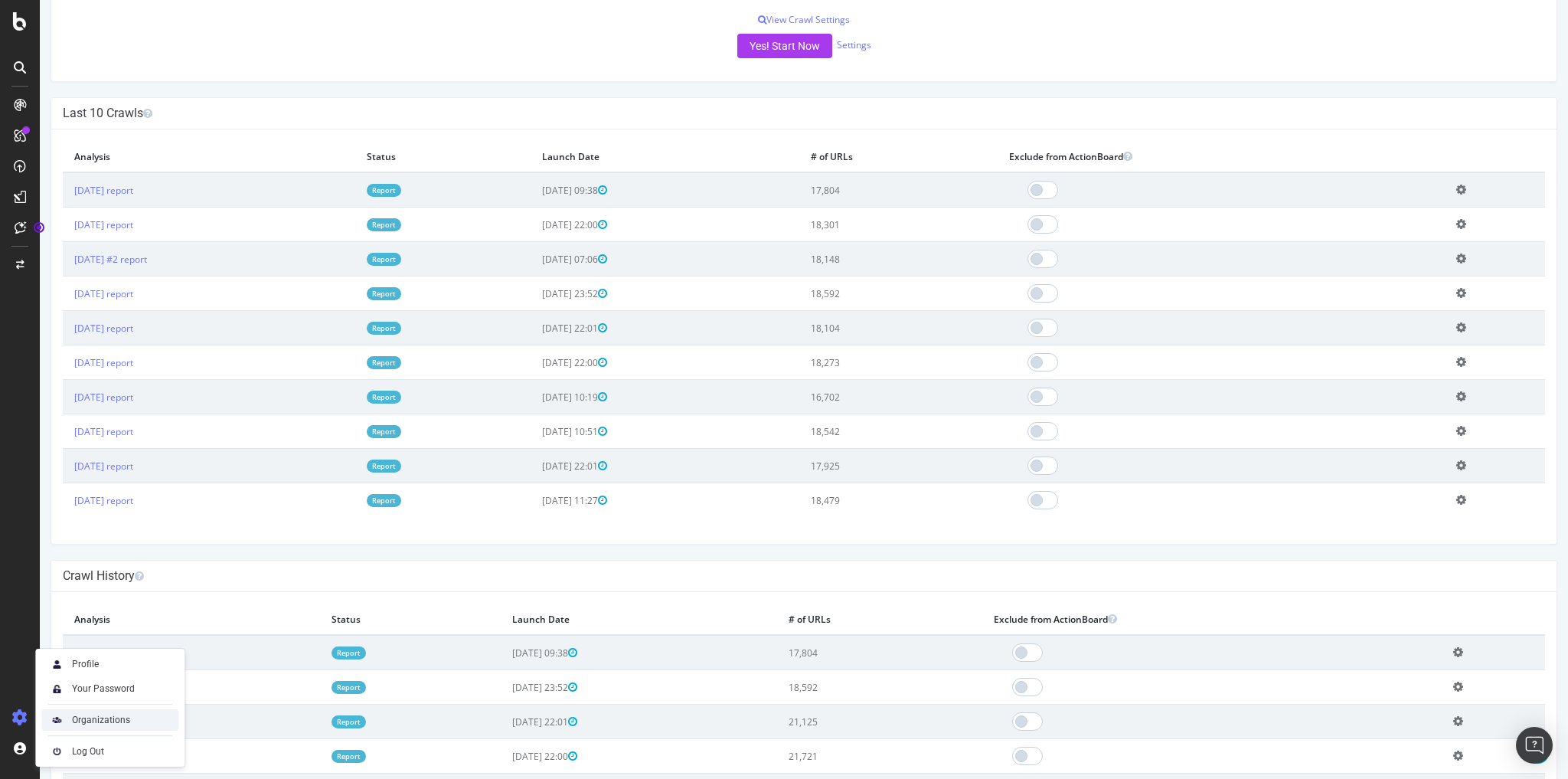
click at [68, 721] on div "Organizations" at bounding box center [110, 720] width 137 height 21
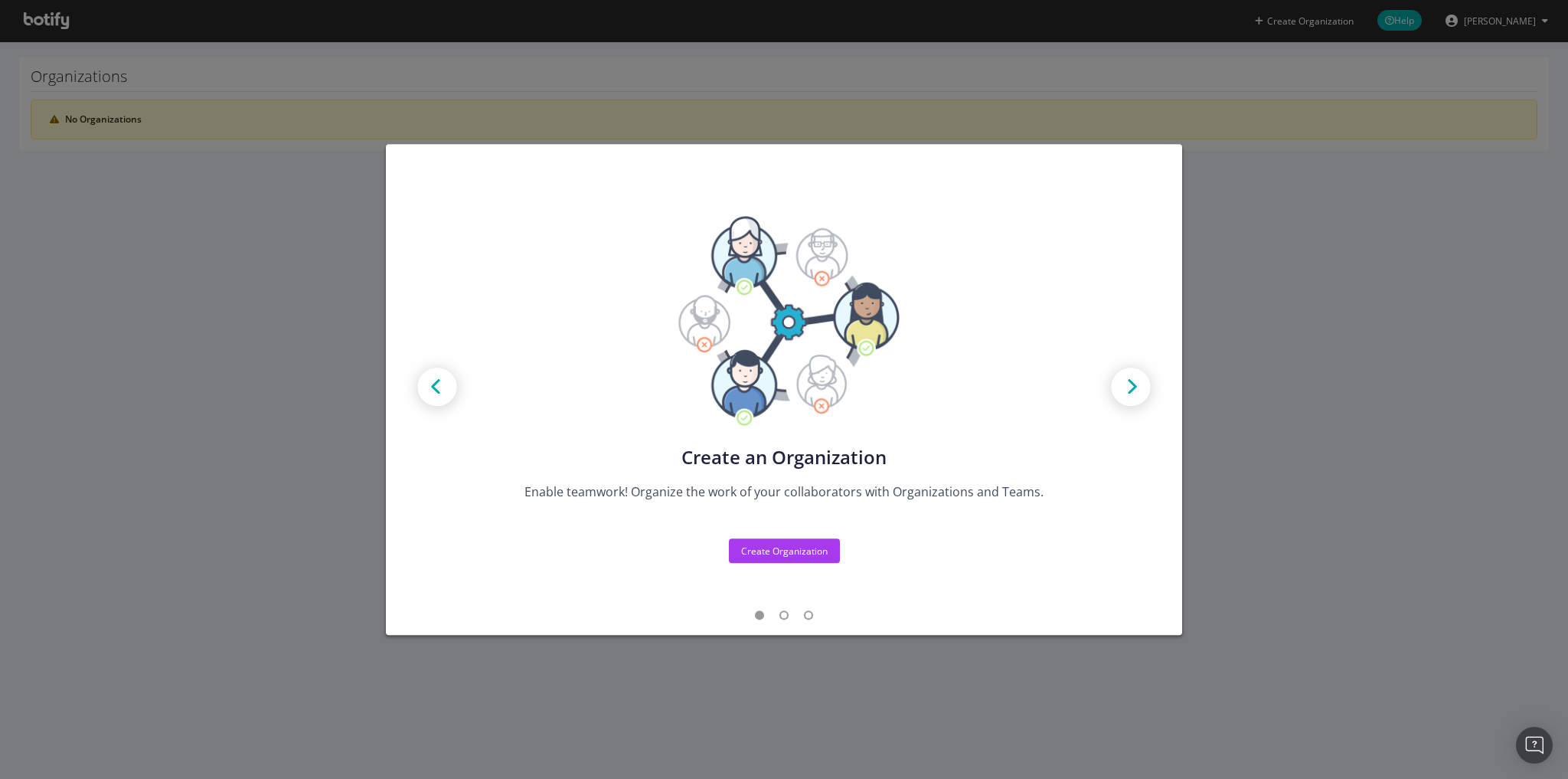
click at [242, 277] on div "Create new Projects for your Teams Create the exact model that matches your Org…" at bounding box center [784, 390] width 1568 height 779
